Goal: Answer question/provide support: Share knowledge or assist other users

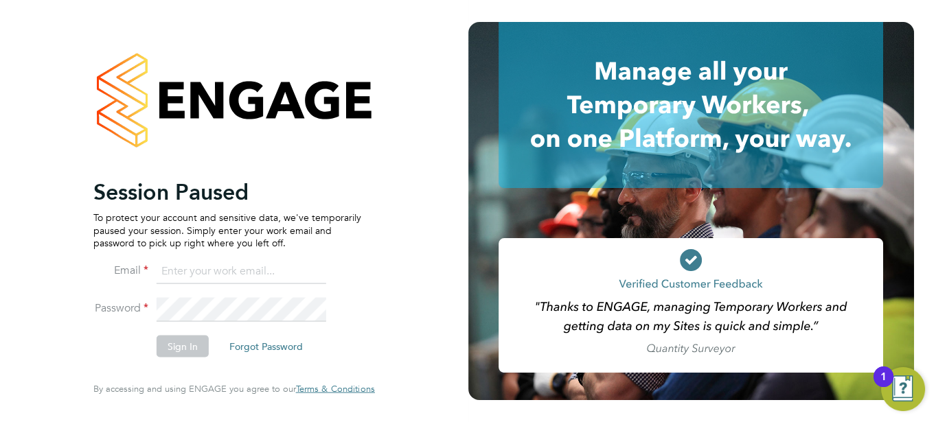
type input "[EMAIL_ADDRESS][DOMAIN_NAME]"
click at [190, 354] on button "Sign In" at bounding box center [183, 347] width 52 height 22
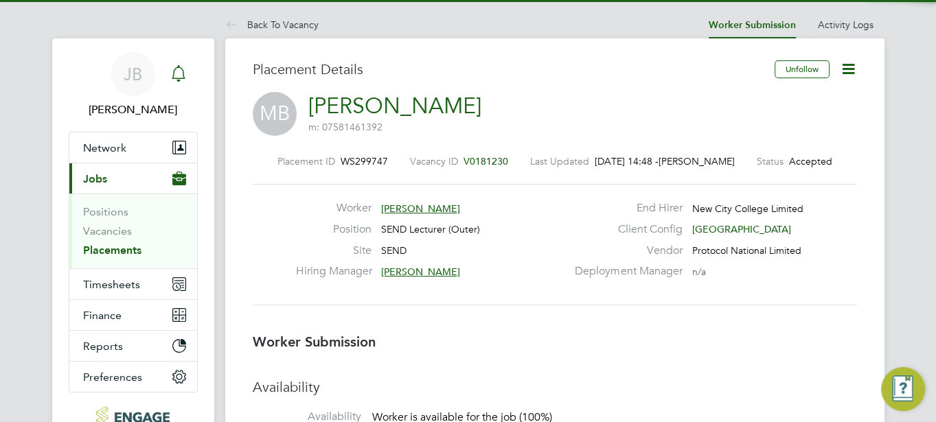
click at [179, 73] on icon "Main navigation" at bounding box center [178, 73] width 16 height 16
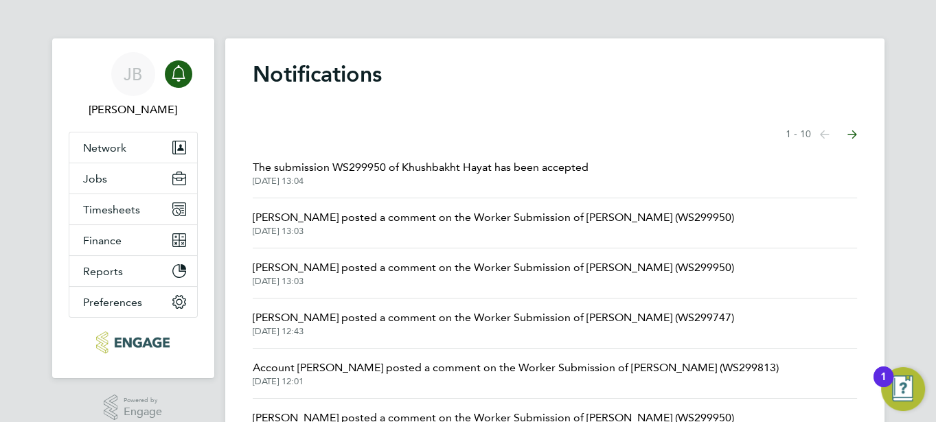
click at [400, 176] on span "29 Sep 2025, 13:04" at bounding box center [421, 181] width 336 height 11
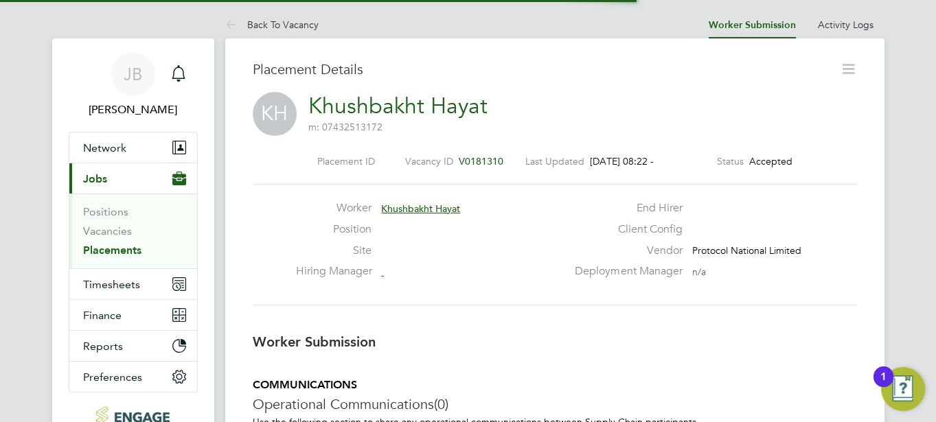
scroll to position [7, 7]
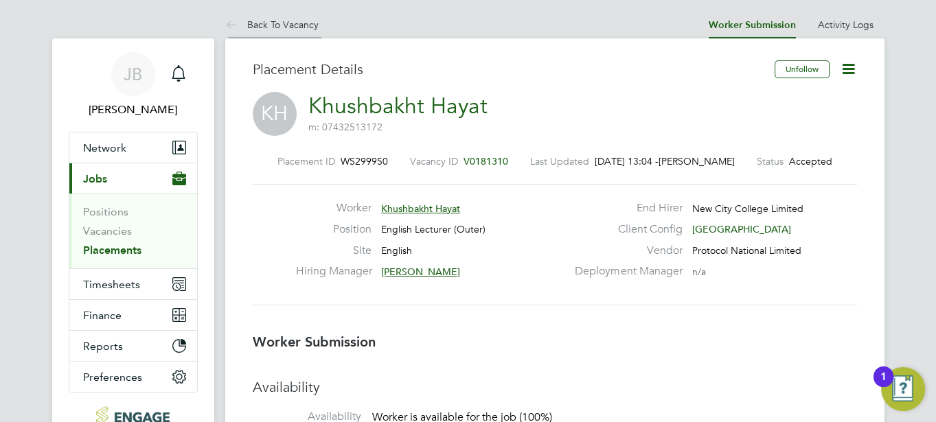
click at [237, 30] on icon at bounding box center [233, 25] width 17 height 17
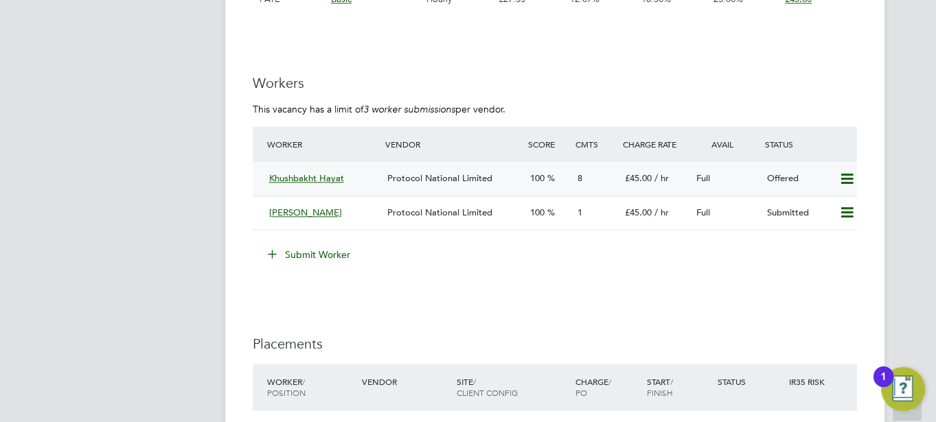
click at [848, 180] on icon at bounding box center [846, 179] width 17 height 11
click at [818, 207] on li "Confirm" at bounding box center [827, 207] width 52 height 19
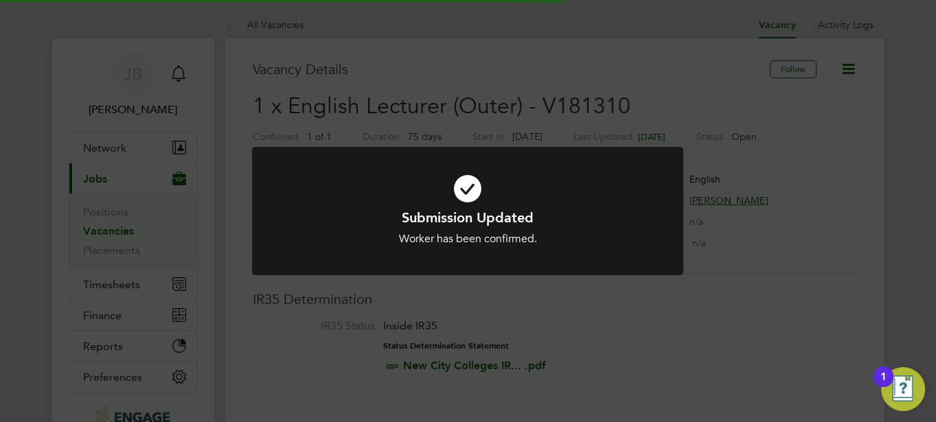
click at [616, 332] on div "Submission Updated Worker has been confirmed. Cancel Okay" at bounding box center [468, 211] width 936 height 422
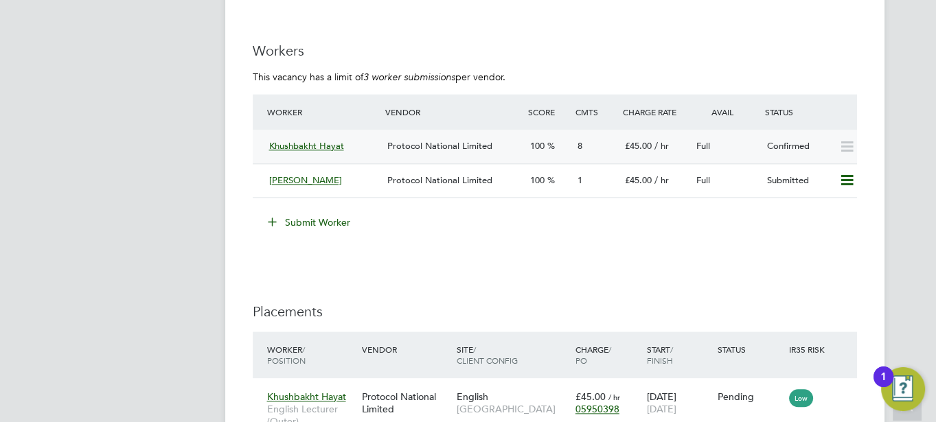
click at [471, 150] on div "Protocol National Limited" at bounding box center [453, 146] width 142 height 23
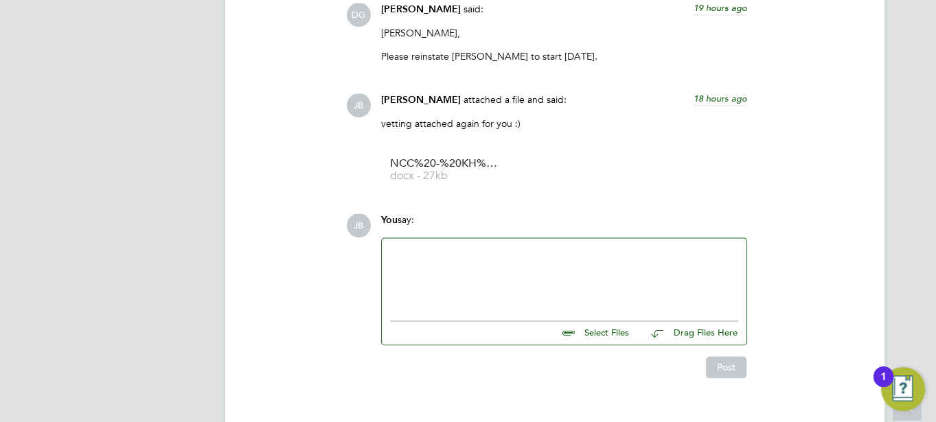
click at [422, 265] on div at bounding box center [564, 275] width 348 height 59
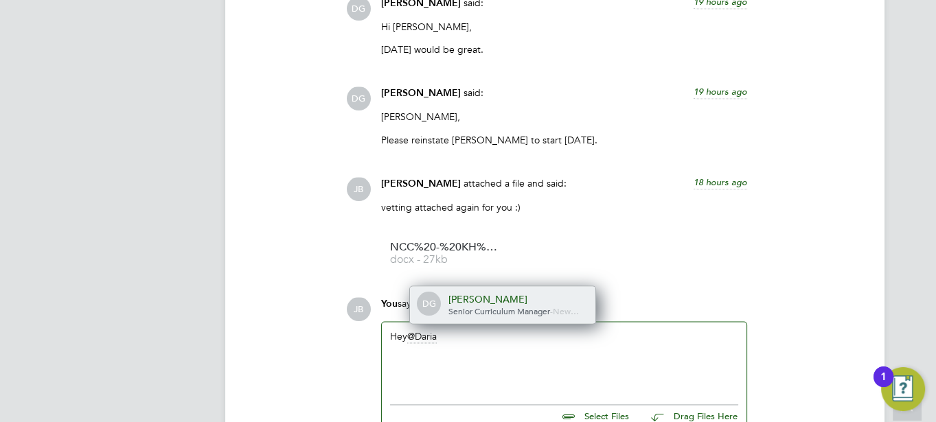
click at [478, 293] on div "Daria Gregory" at bounding box center [516, 299] width 137 height 12
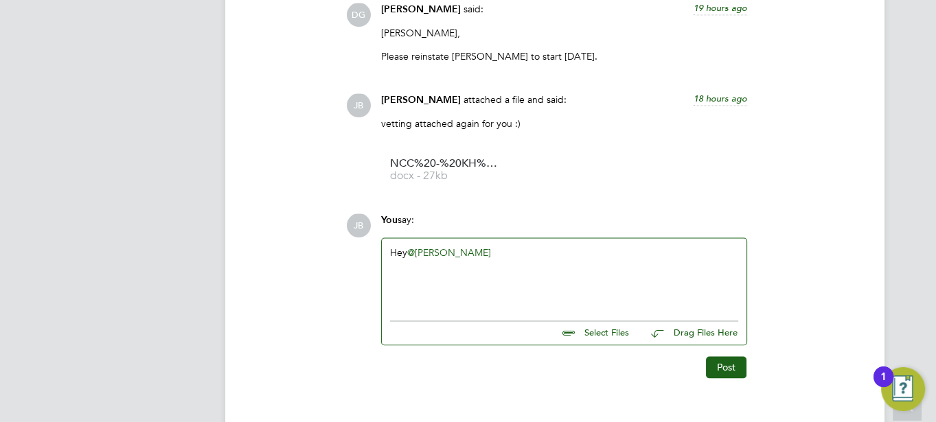
click at [522, 246] on div "Hey @Daria Gregory ​" at bounding box center [564, 275] width 348 height 59
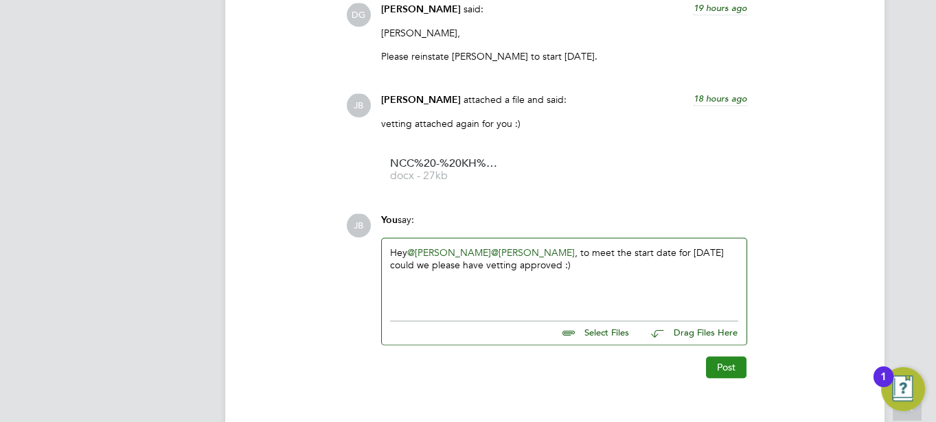
click at [722, 356] on button "Post" at bounding box center [726, 367] width 41 height 22
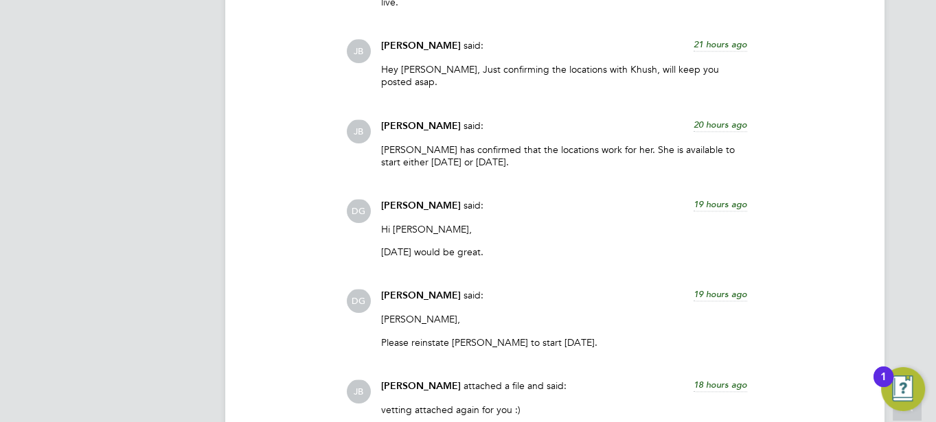
scroll to position [2367, 0]
